Goal: Find specific page/section: Find specific page/section

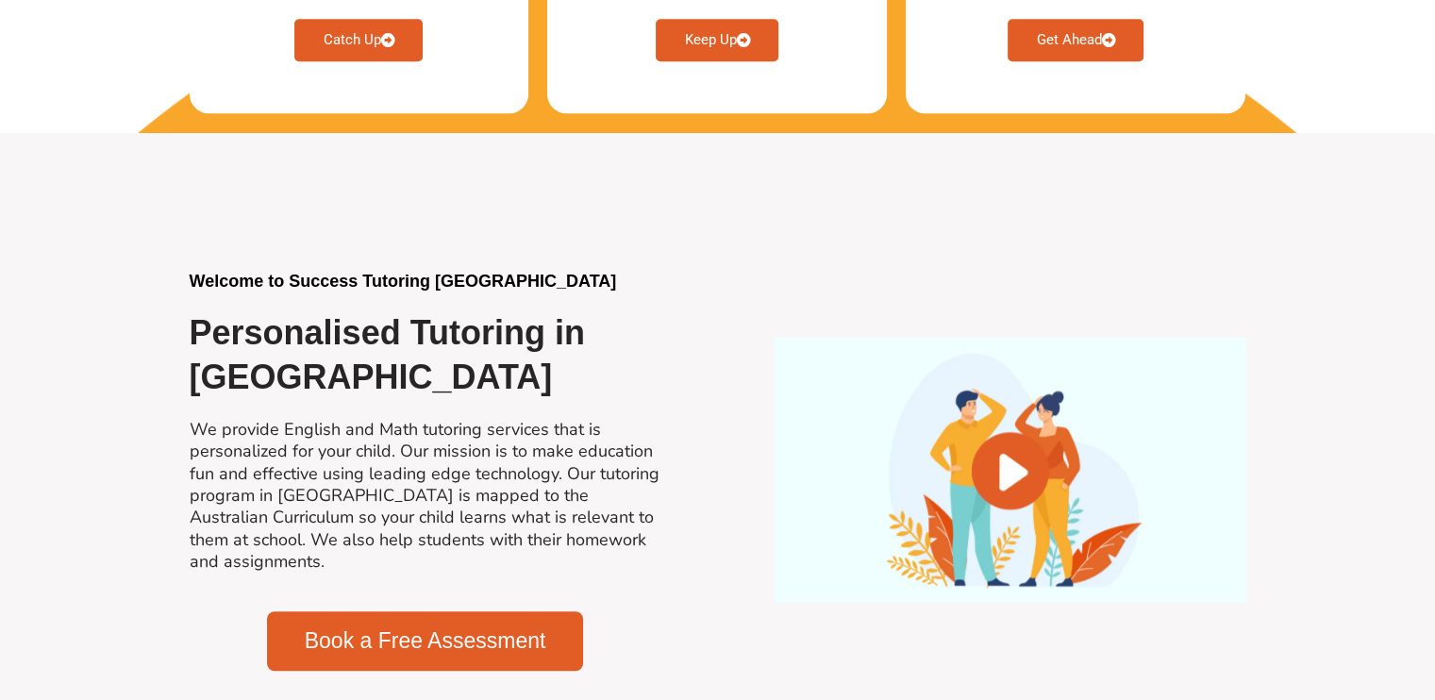
scroll to position [1321, 0]
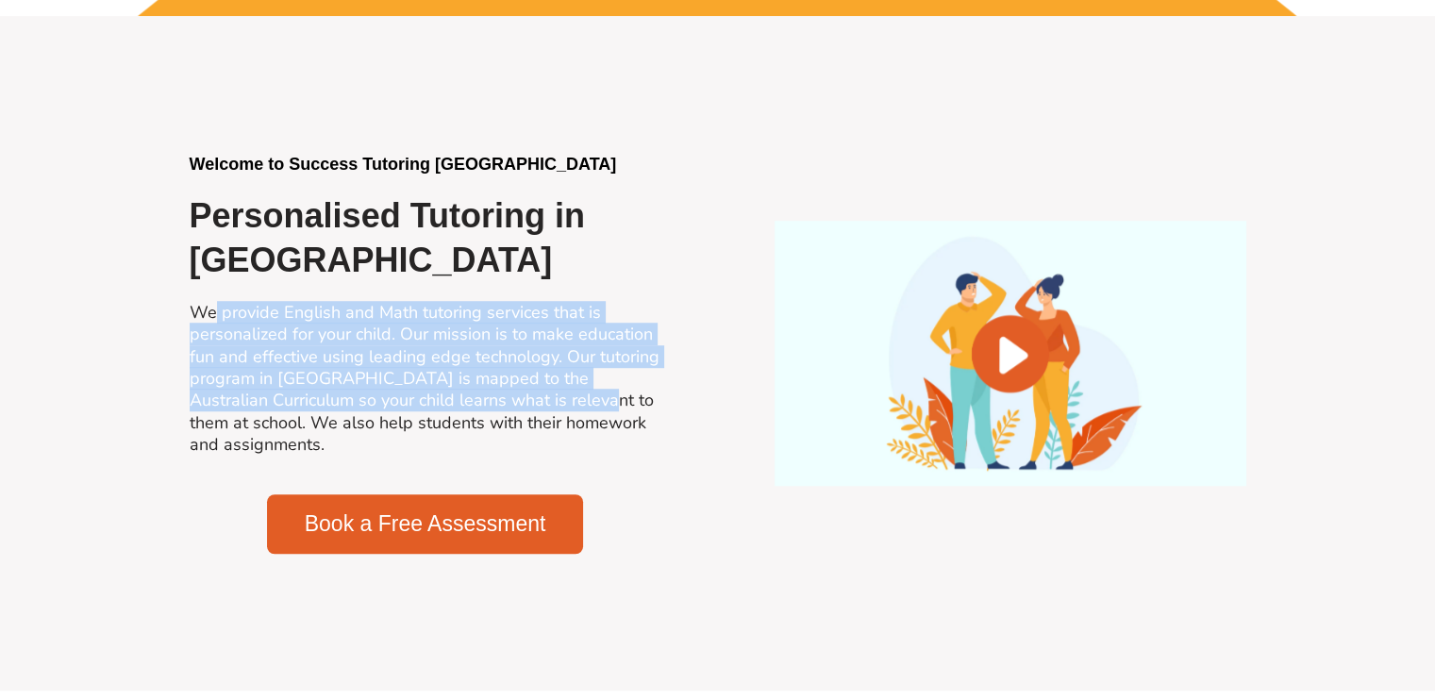
drag, startPoint x: 215, startPoint y: 301, endPoint x: 555, endPoint y: 411, distance: 357.2
click at [555, 411] on h2 "We provide English and Math tutoring services that is personalized for your chi…" at bounding box center [426, 379] width 472 height 155
click at [293, 378] on h2 "We provide English and Math tutoring services that is personalized for your chi…" at bounding box center [426, 379] width 472 height 155
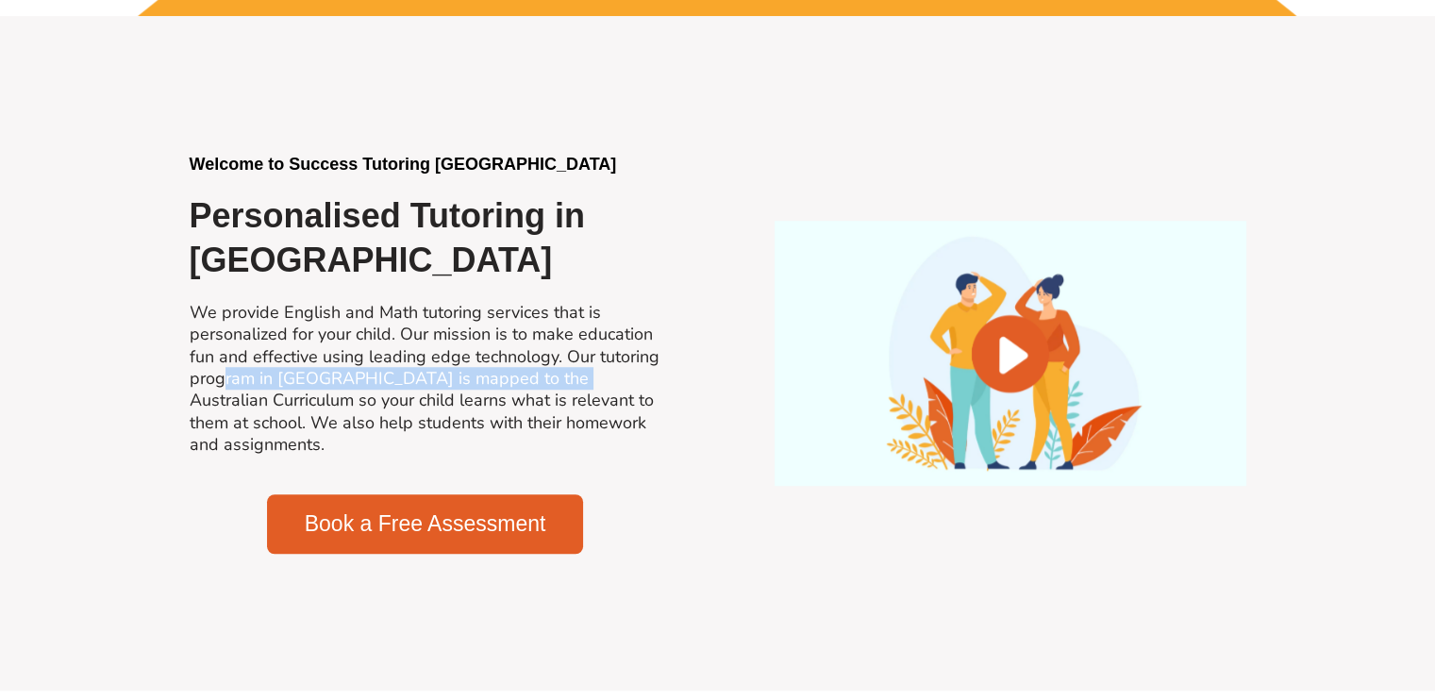
drag, startPoint x: 224, startPoint y: 379, endPoint x: 548, endPoint y: 376, distance: 324.6
click at [548, 376] on h2 "We provide English and Math tutoring services that is personalized for your chi…" at bounding box center [426, 379] width 472 height 155
click at [291, 380] on h2 "We provide English and Math tutoring services that is personalized for your chi…" at bounding box center [426, 379] width 472 height 155
drag, startPoint x: 497, startPoint y: 374, endPoint x: 521, endPoint y: 373, distance: 23.6
click at [521, 373] on h2 "We provide English and Math tutoring services that is personalized for your chi…" at bounding box center [426, 379] width 472 height 155
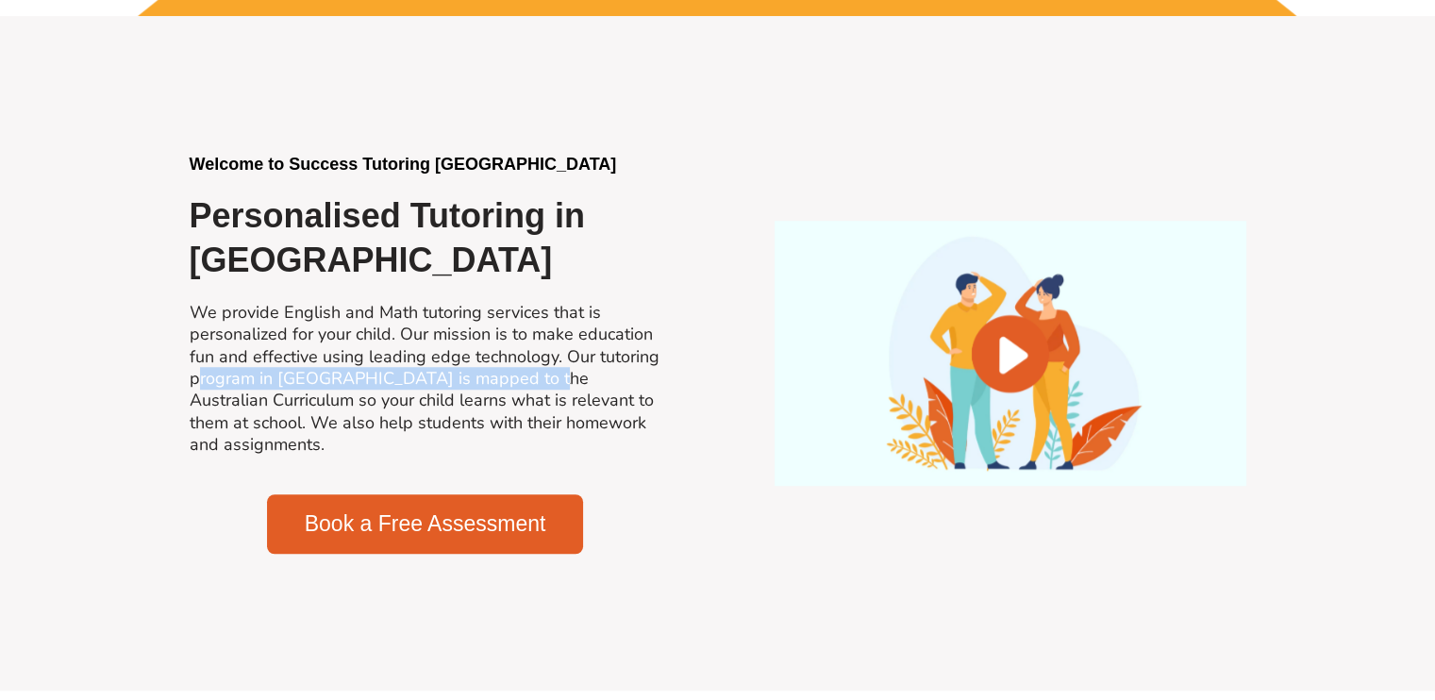
click at [377, 376] on h2 "We provide English and Math tutoring services that is personalized for your chi…" at bounding box center [426, 379] width 472 height 155
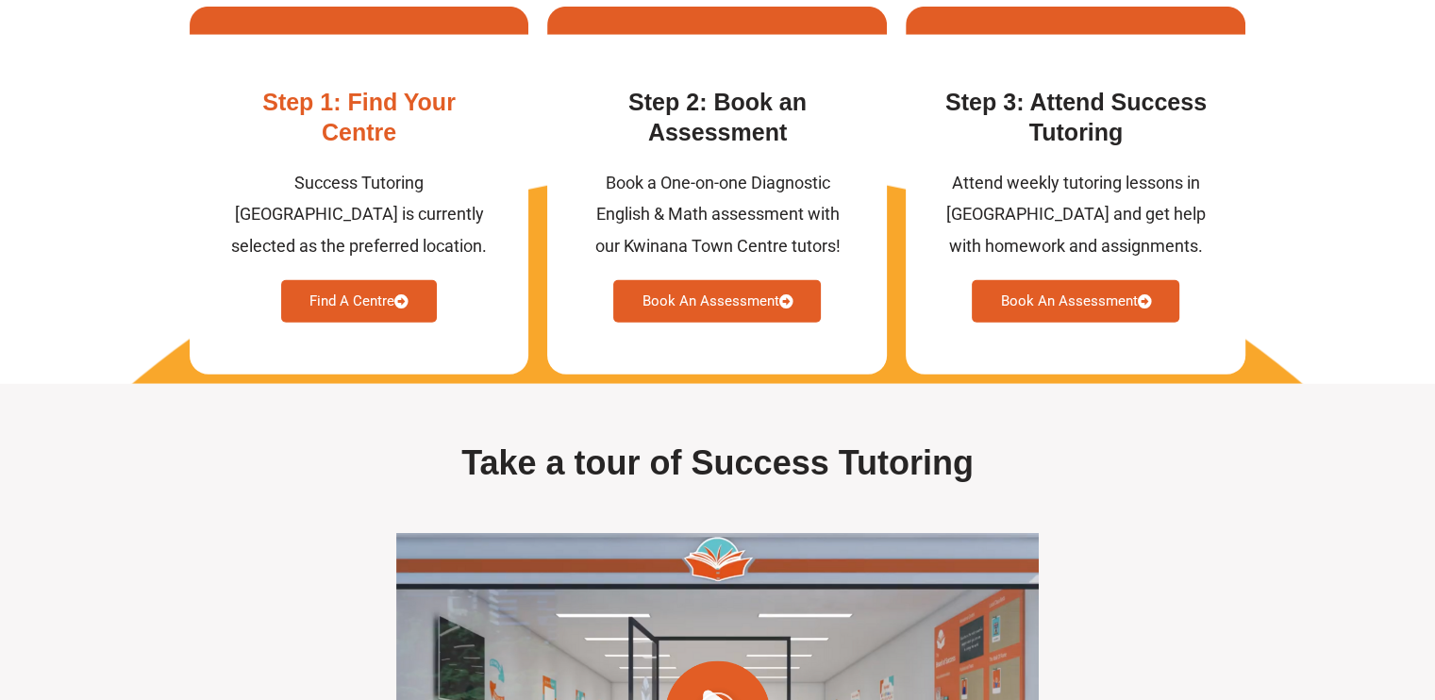
scroll to position [5001, 0]
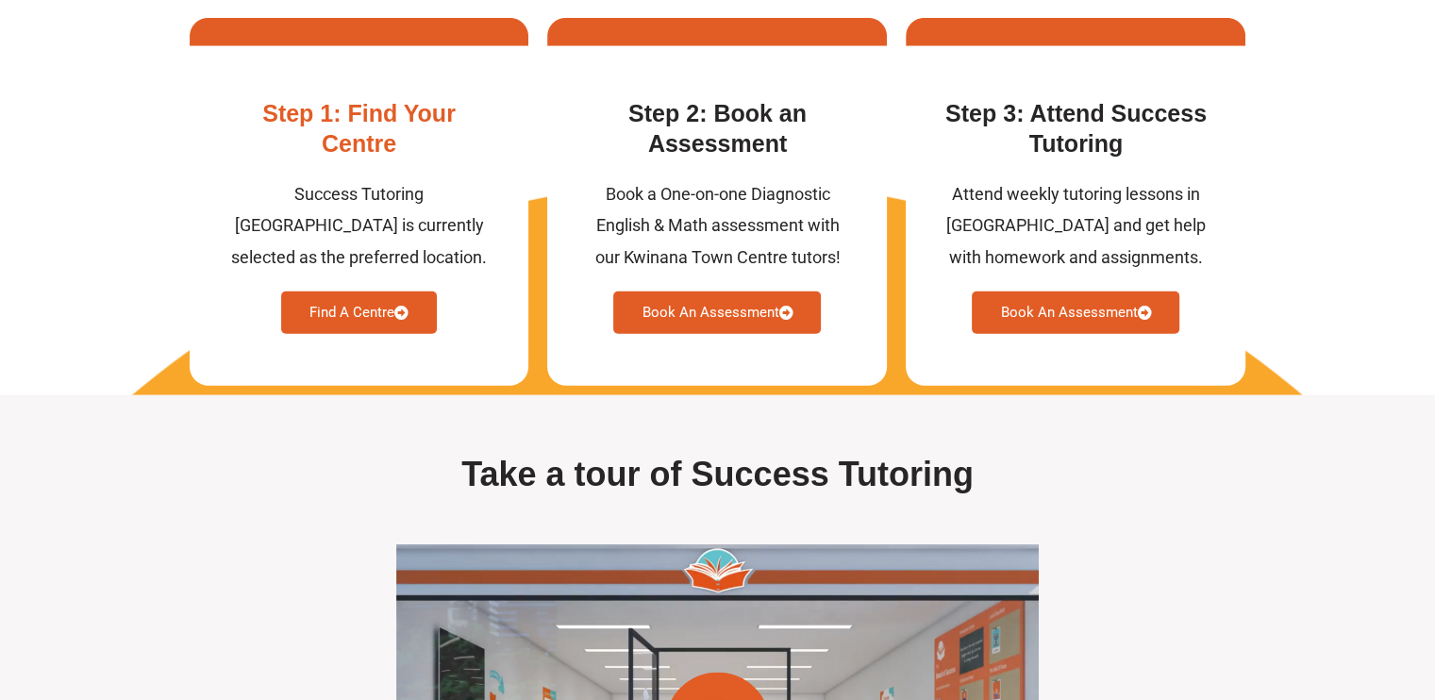
click at [347, 334] on link "Find A Centre" at bounding box center [359, 313] width 156 height 42
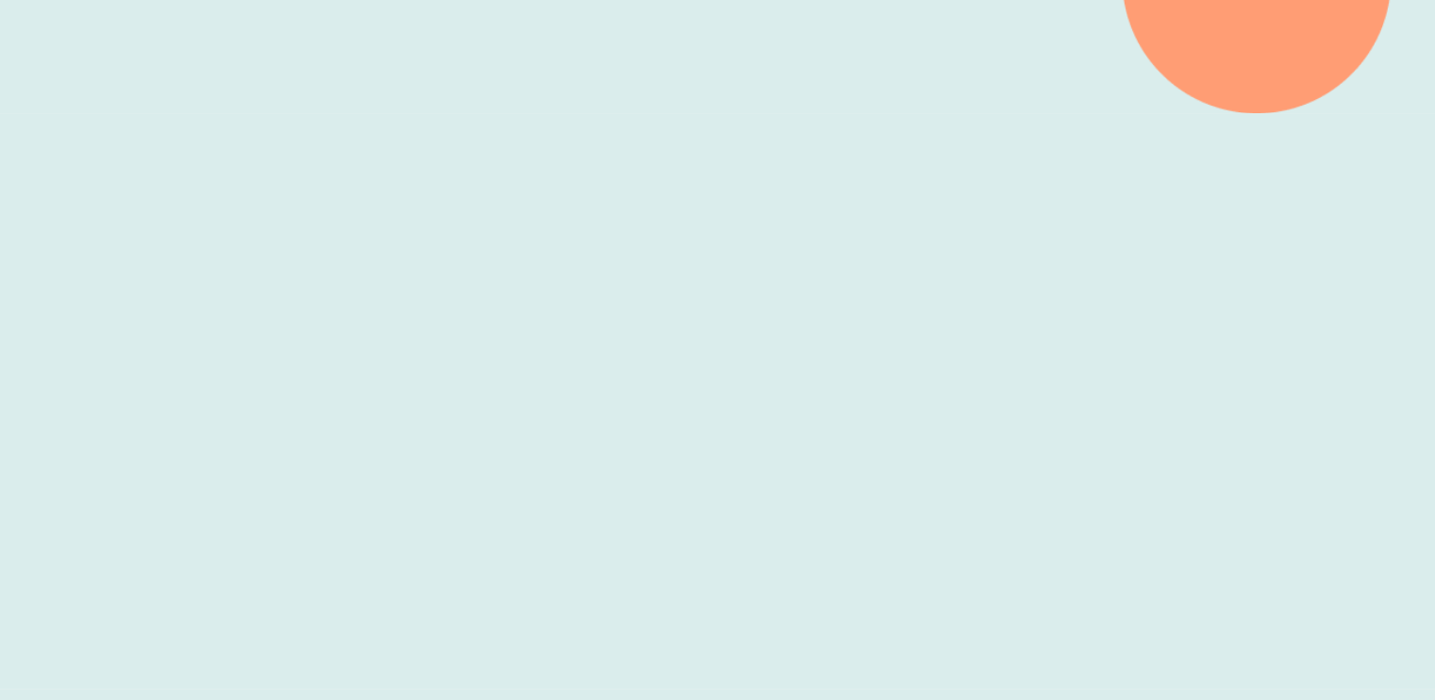
scroll to position [472, 0]
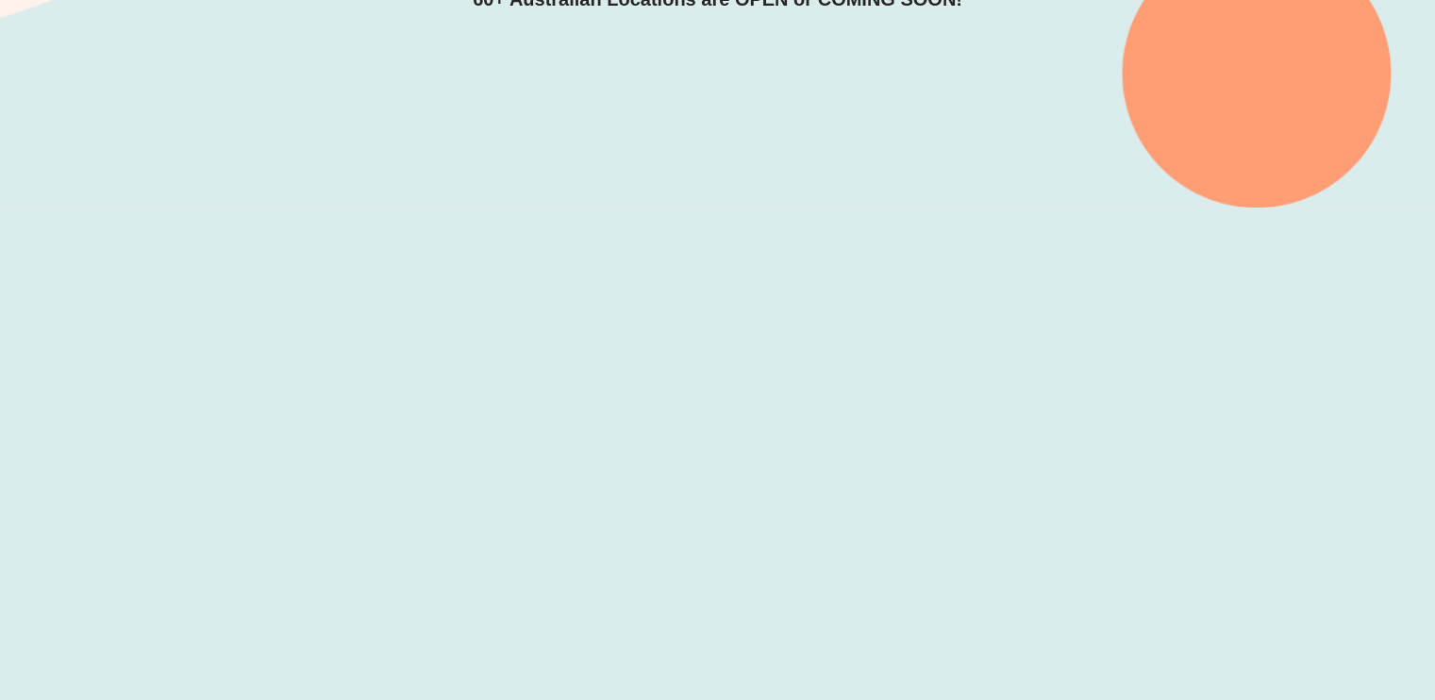
drag, startPoint x: 1325, startPoint y: 465, endPoint x: 1310, endPoint y: 340, distance: 126.4
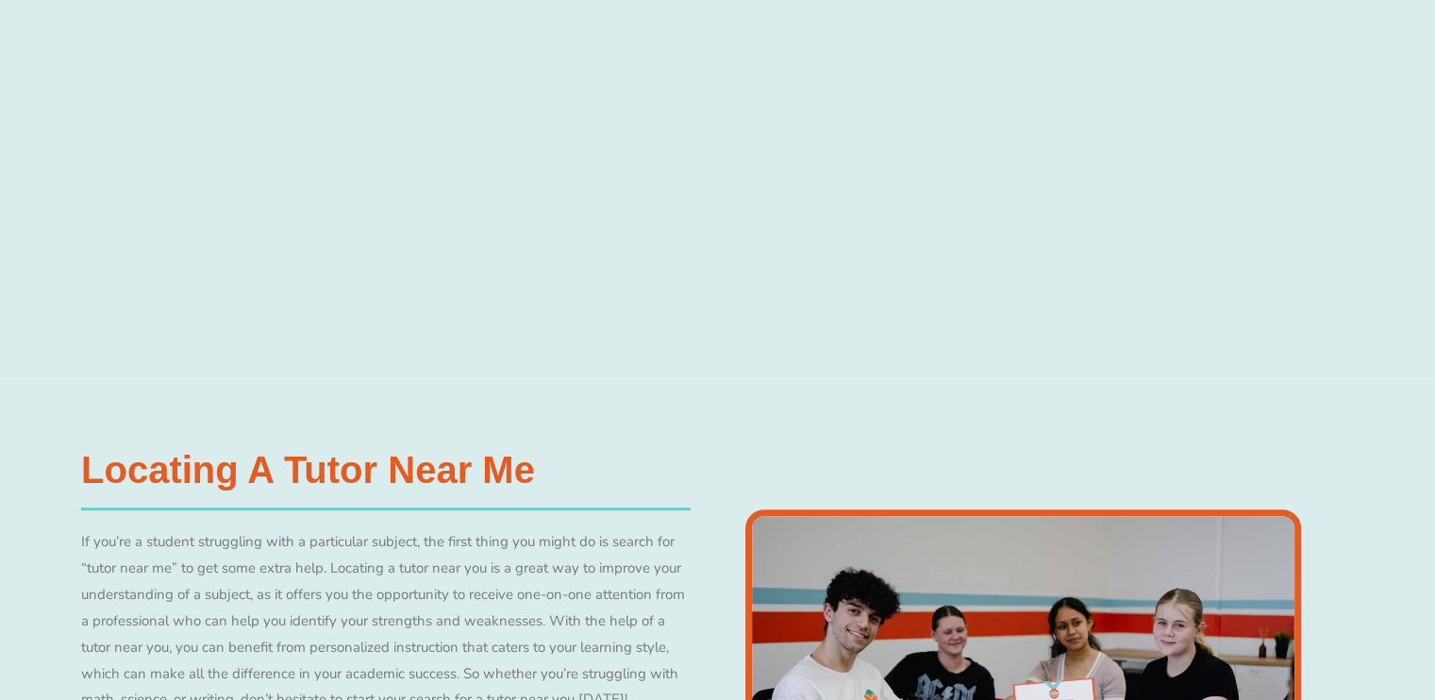
scroll to position [879, 0]
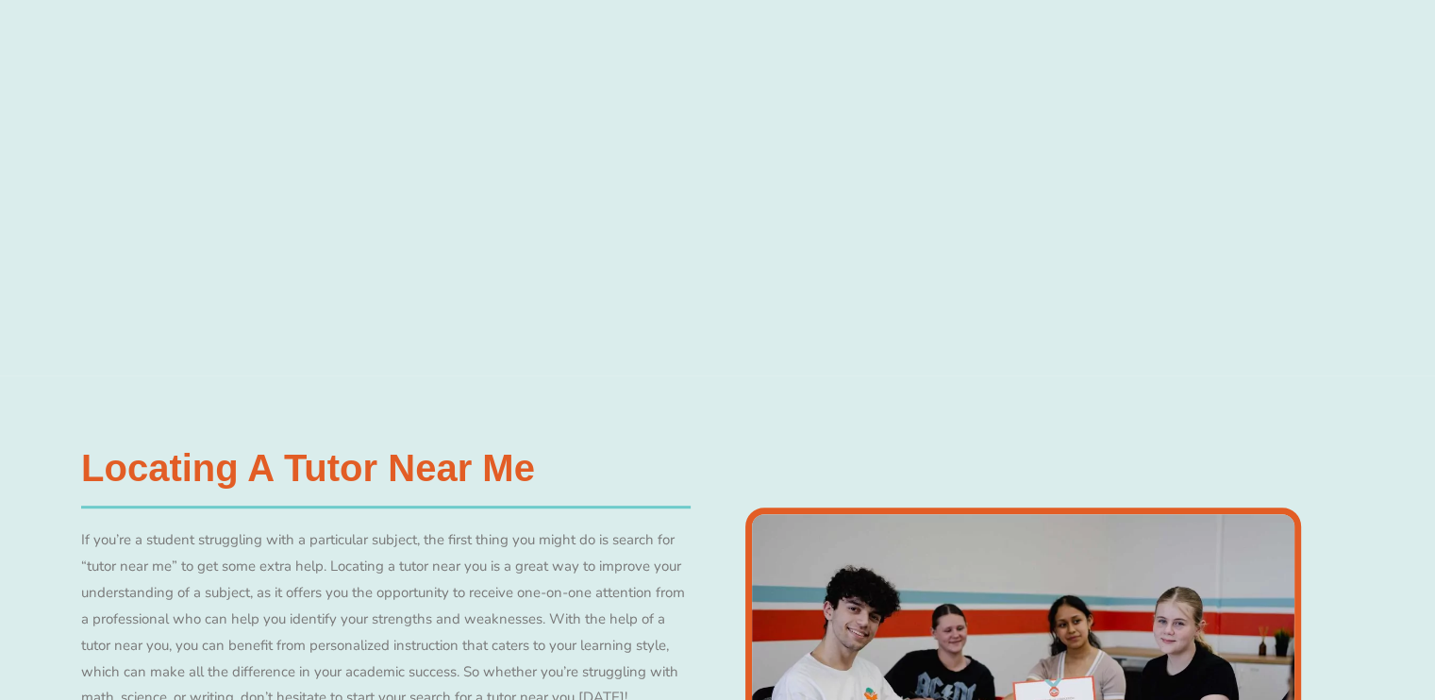
drag, startPoint x: 1309, startPoint y: 226, endPoint x: 1279, endPoint y: 463, distance: 239.6
drag, startPoint x: 1279, startPoint y: 463, endPoint x: 1321, endPoint y: 324, distance: 145.7
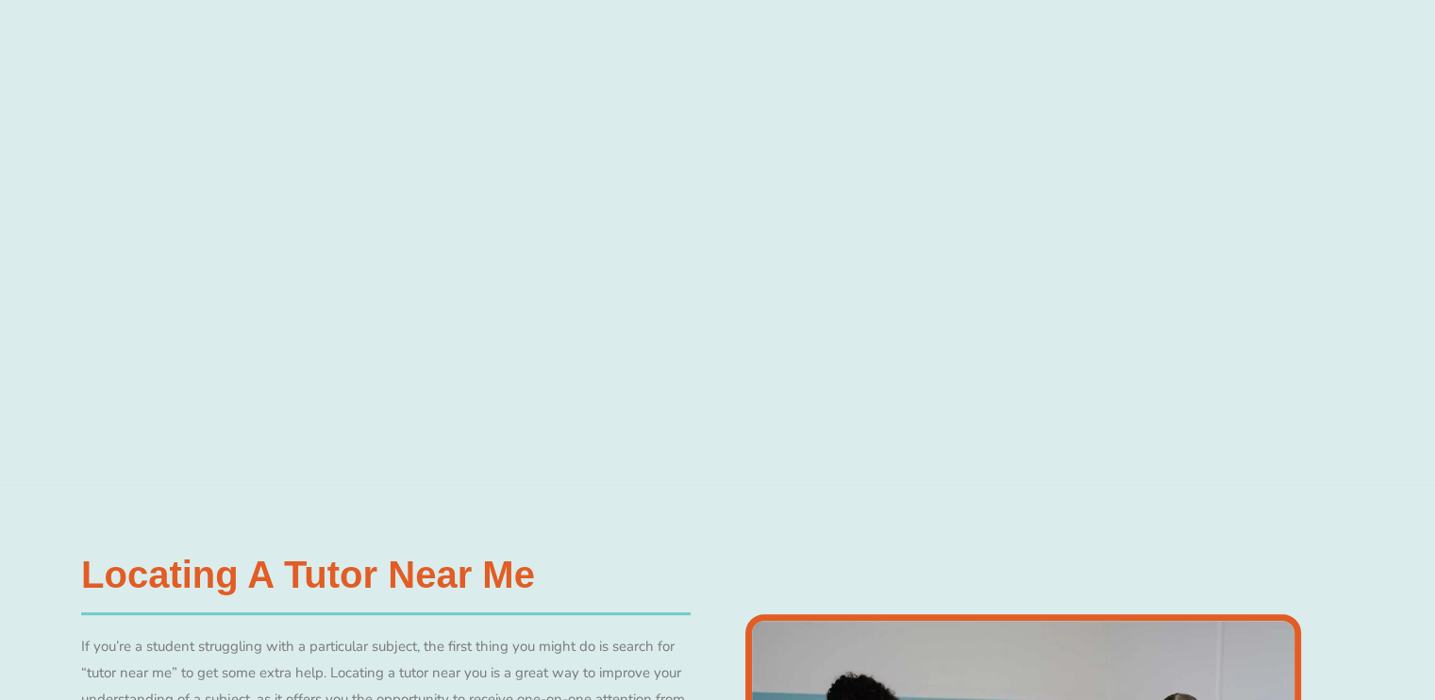
scroll to position [785, 0]
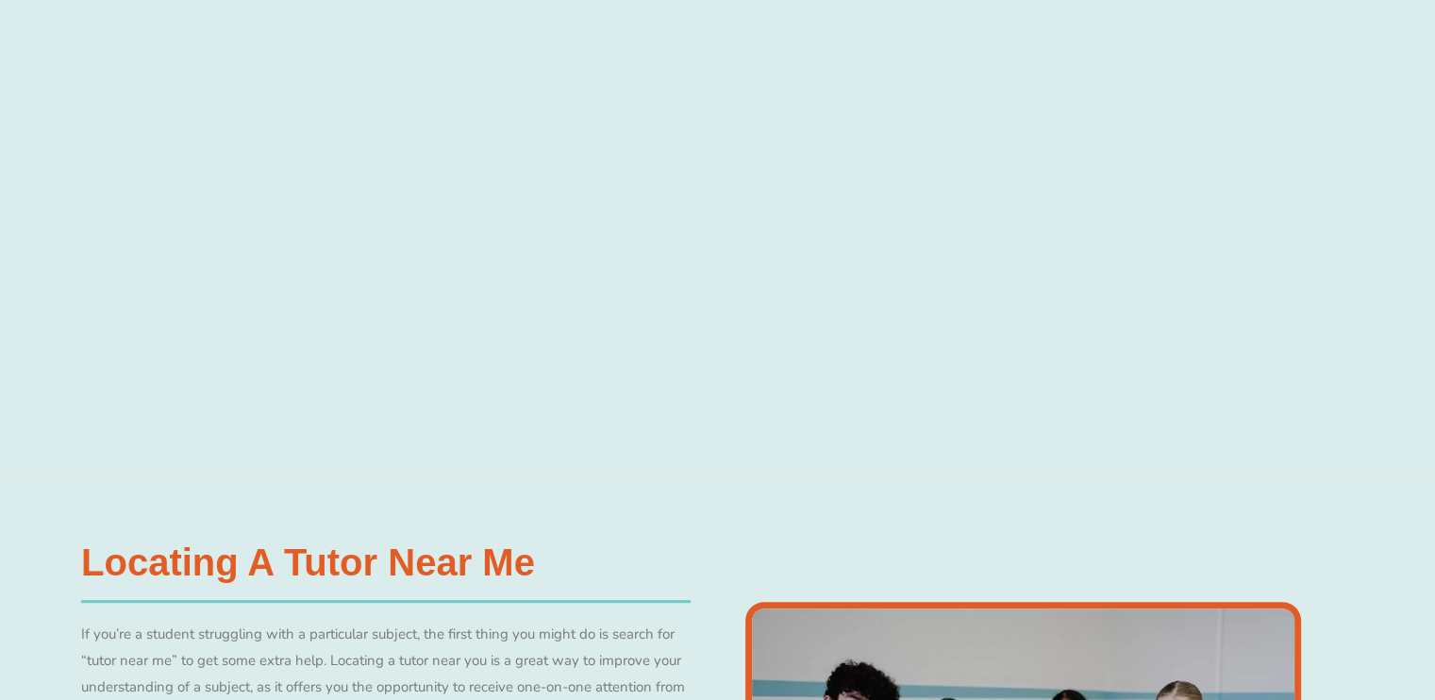
drag, startPoint x: 1294, startPoint y: 333, endPoint x: 1298, endPoint y: 391, distance: 57.7
click at [1305, 410] on div at bounding box center [717, 182] width 1435 height 576
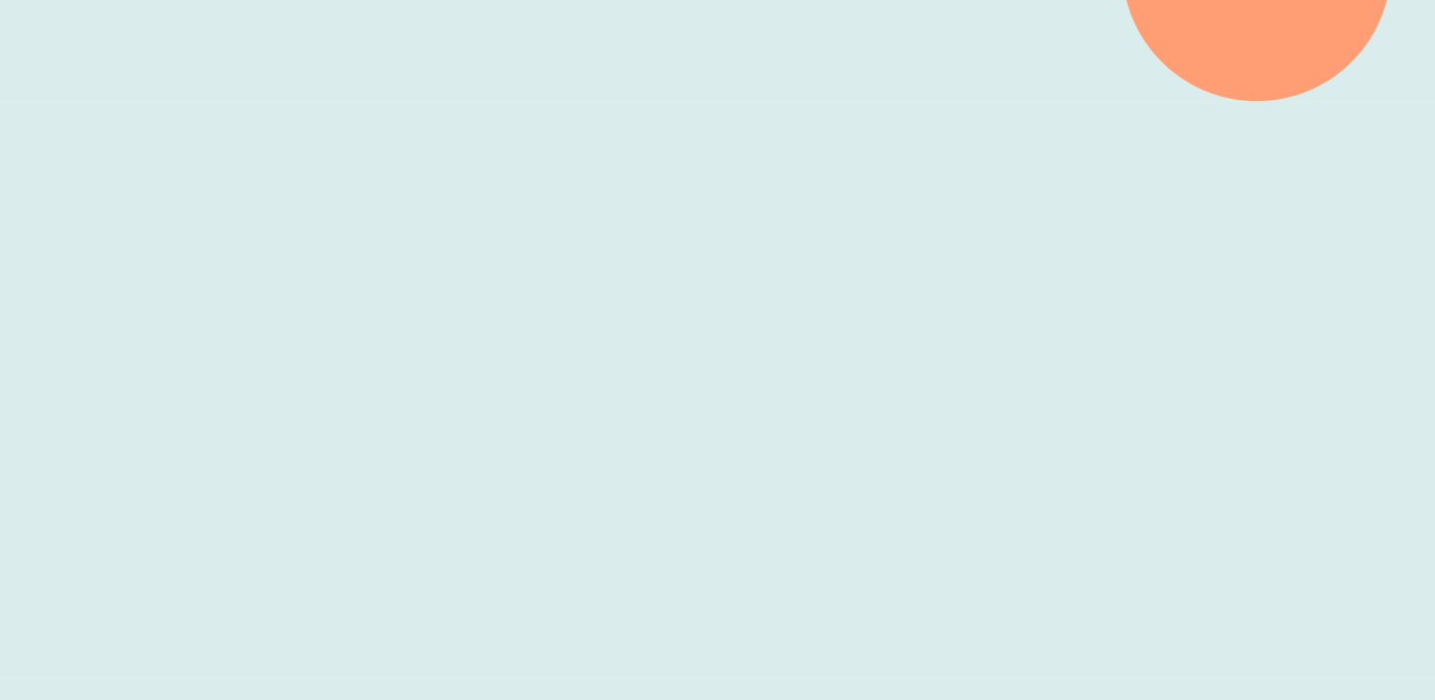
scroll to position [596, 0]
click at [1328, 357] on div at bounding box center [717, 371] width 1435 height 576
